Goal: Task Accomplishment & Management: Manage account settings

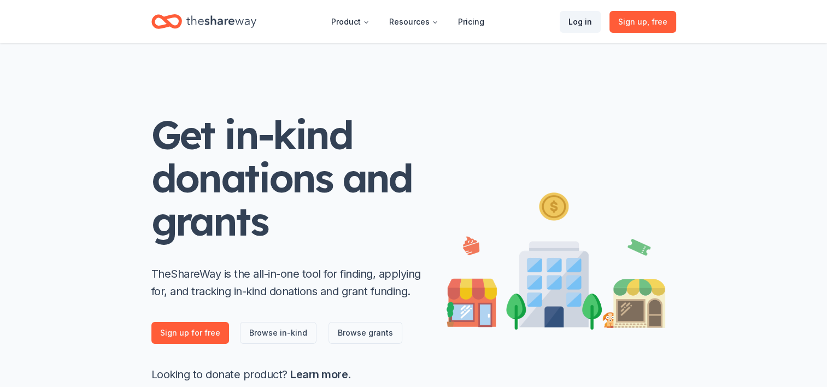
click at [583, 25] on link "Log in" at bounding box center [580, 22] width 41 height 22
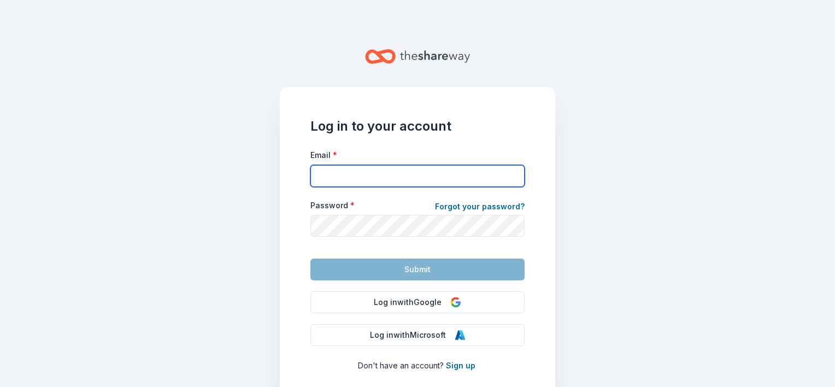
click at [402, 179] on input "Email *" at bounding box center [418, 176] width 214 height 22
type input "[EMAIL_ADDRESS][DOMAIN_NAME]"
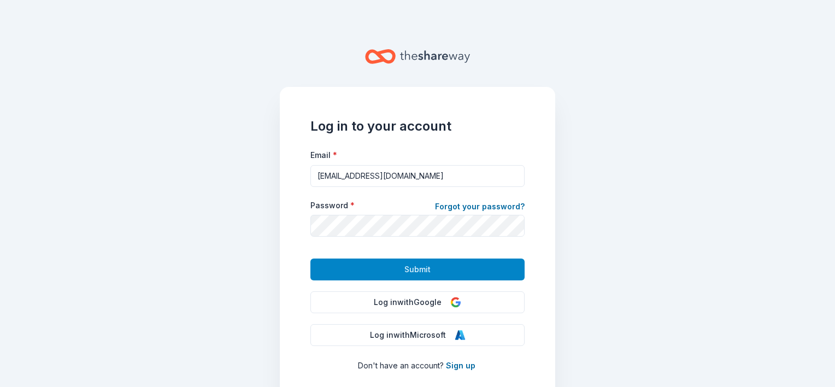
click at [418, 270] on span "Submit" at bounding box center [418, 269] width 26 height 13
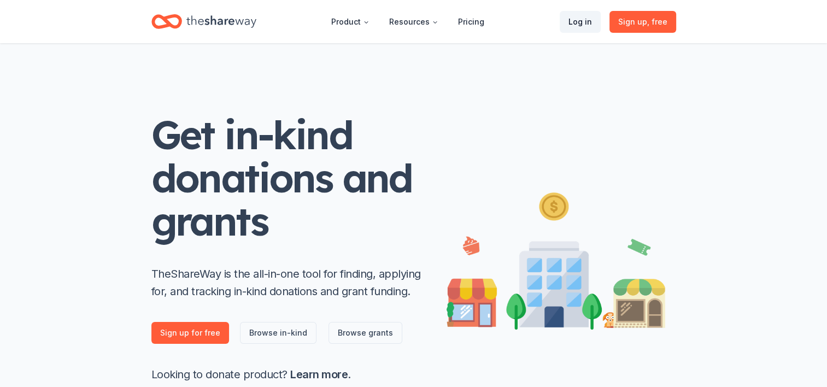
click at [581, 24] on link "Log in" at bounding box center [580, 22] width 41 height 22
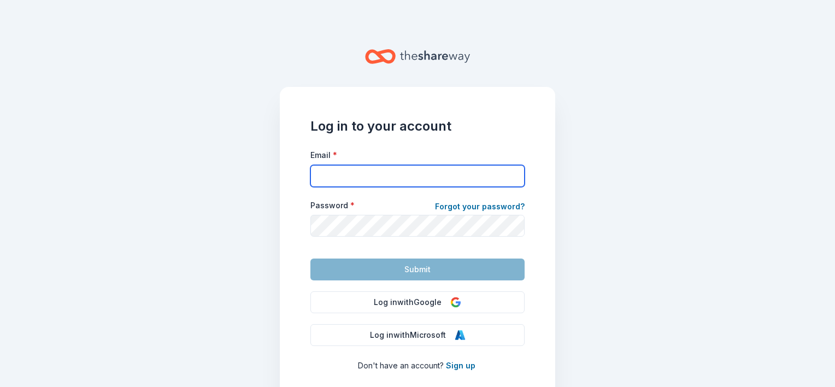
click at [377, 178] on input "Email *" at bounding box center [418, 176] width 214 height 22
type input "[EMAIL_ADDRESS][DOMAIN_NAME]"
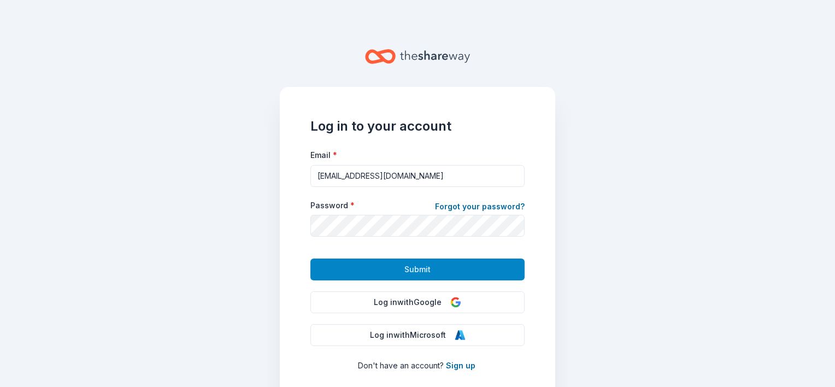
click at [426, 267] on button "Submit" at bounding box center [418, 270] width 214 height 22
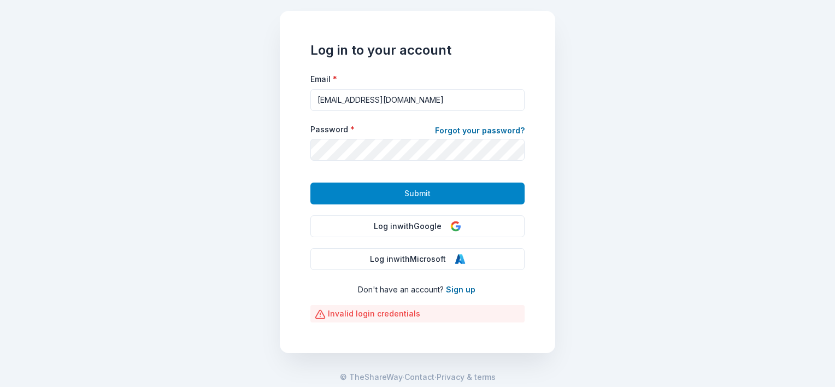
scroll to position [81, 0]
